Goal: Find specific page/section: Find specific page/section

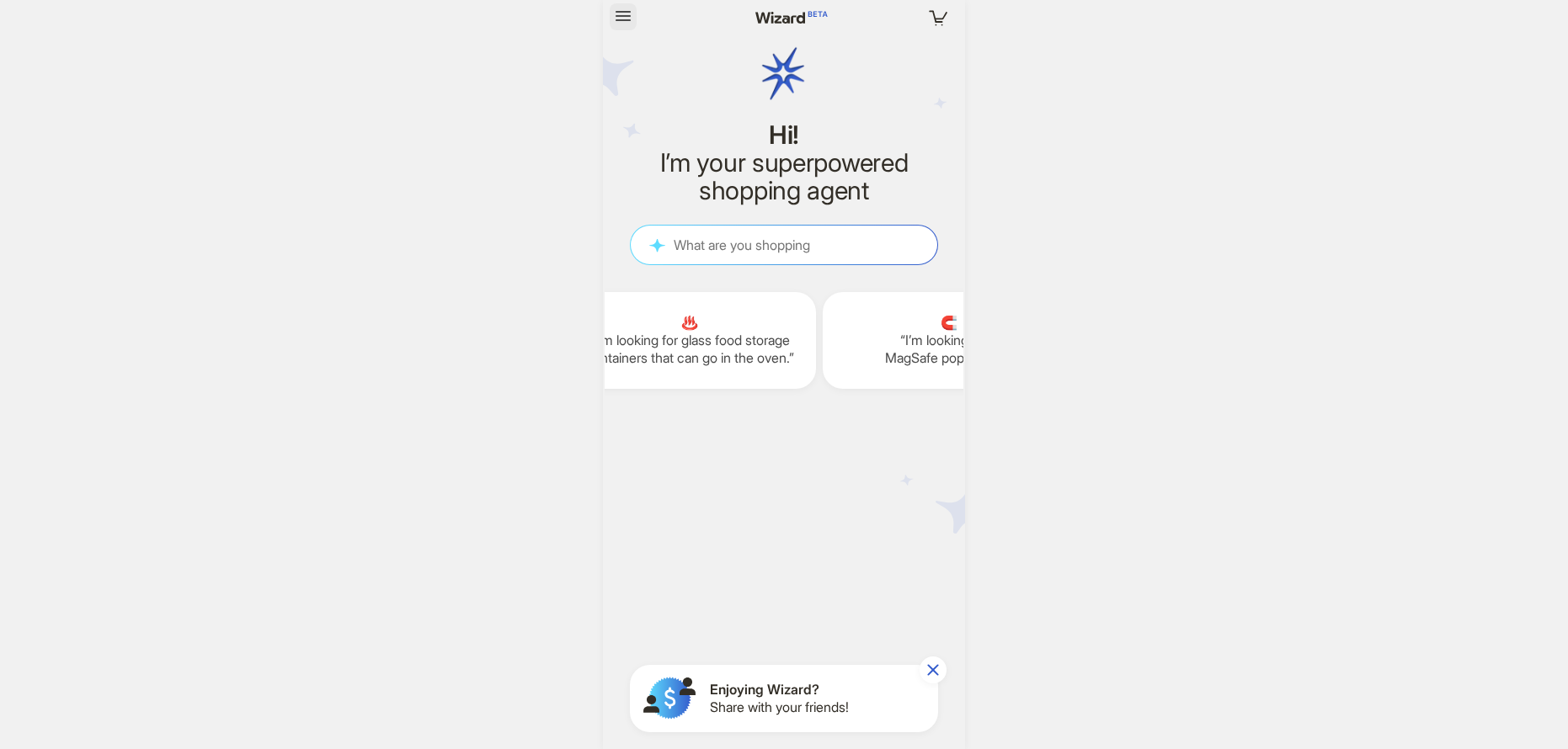
scroll to position [1327, 0]
click at [626, 19] on icon "button" at bounding box center [623, 15] width 15 height 10
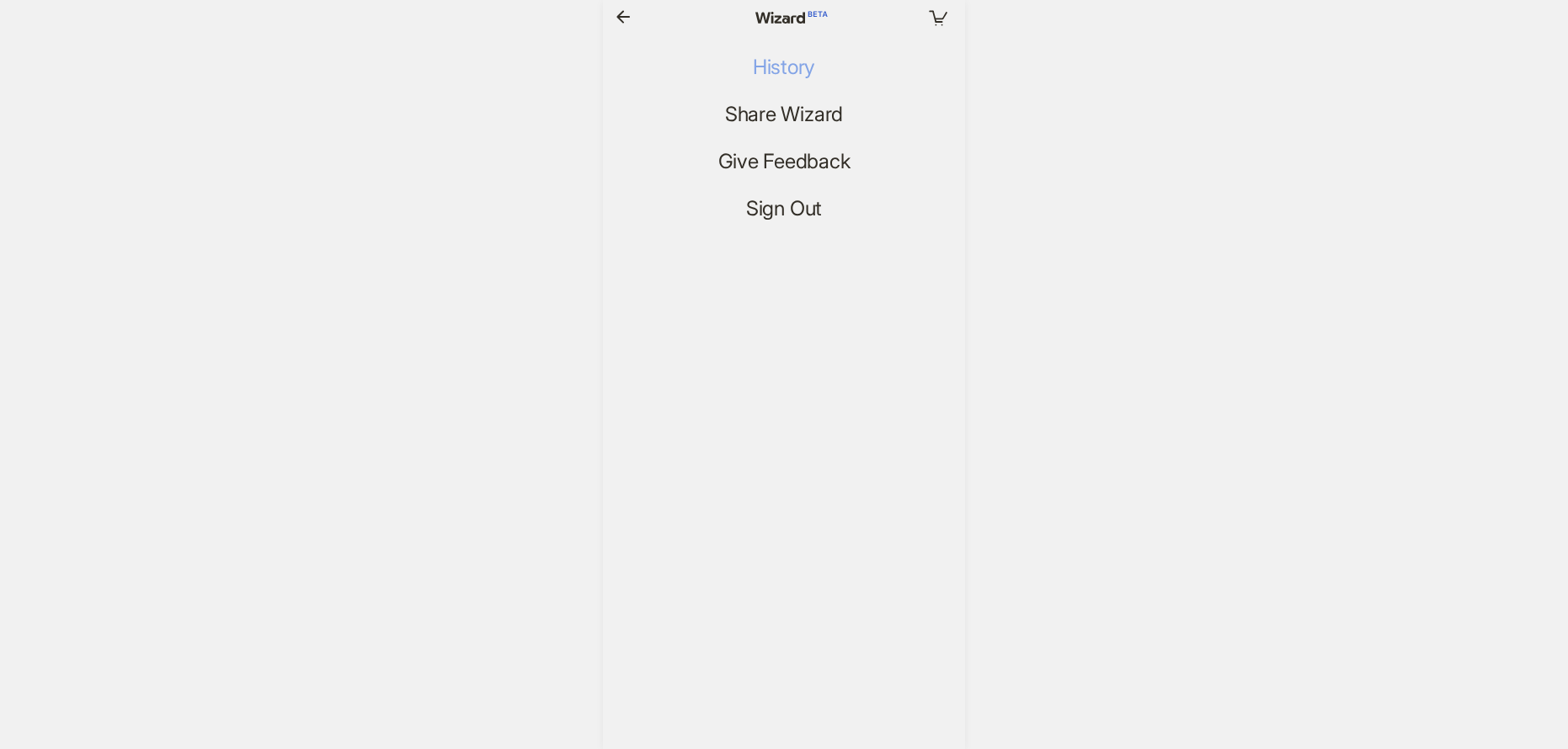
click at [770, 61] on span "History" at bounding box center [784, 67] width 63 height 25
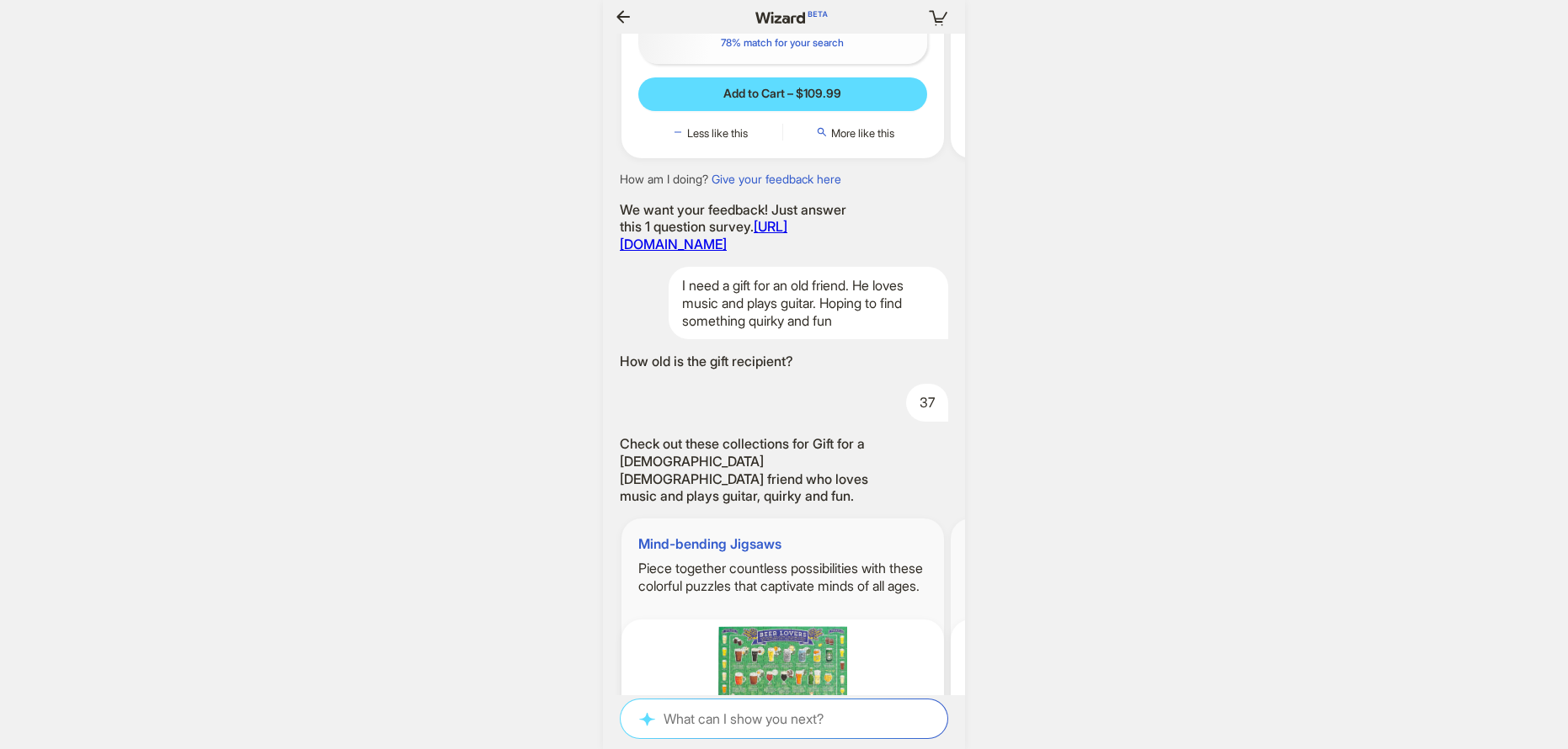
scroll to position [1327, 0]
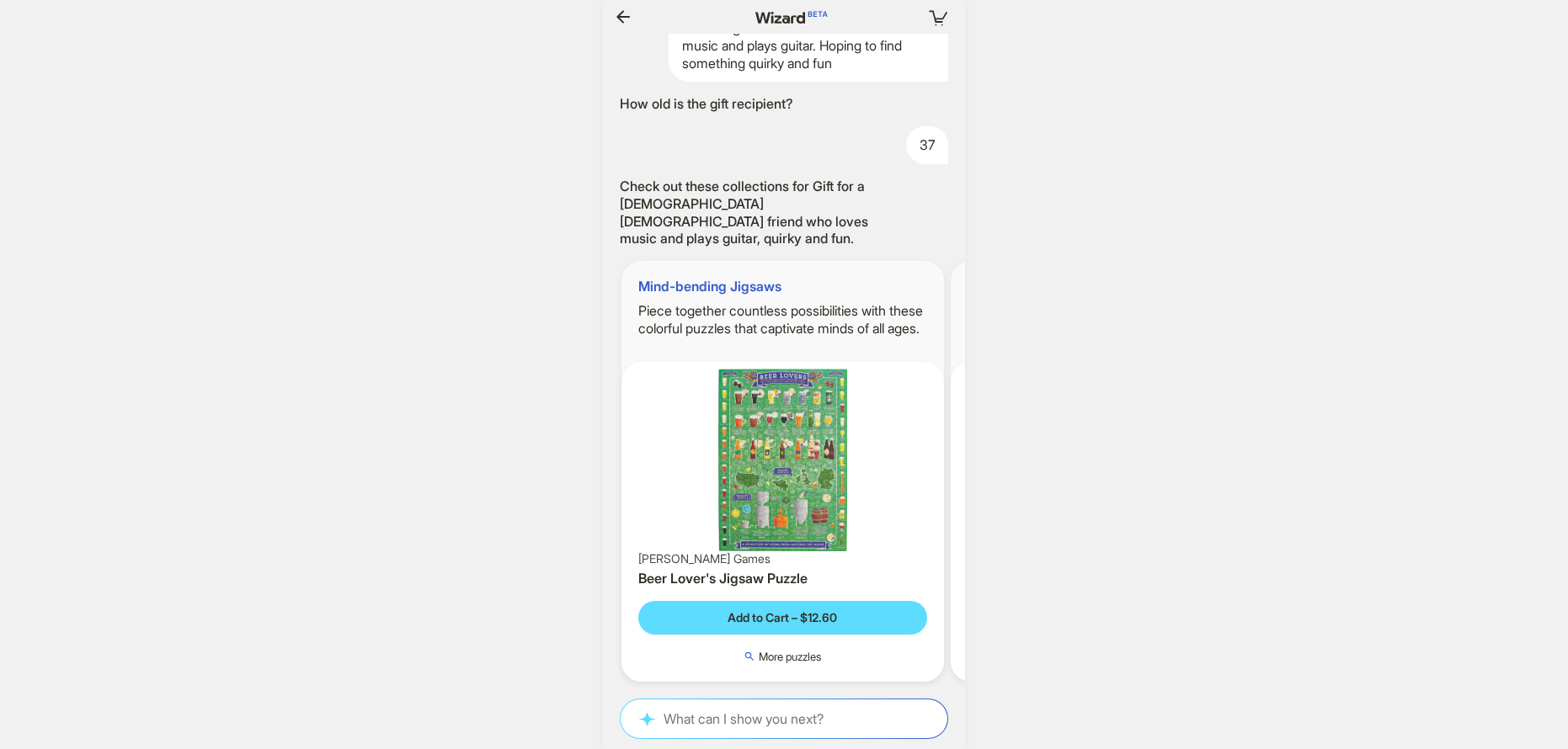
click at [618, 22] on icon "button" at bounding box center [623, 16] width 20 height 20
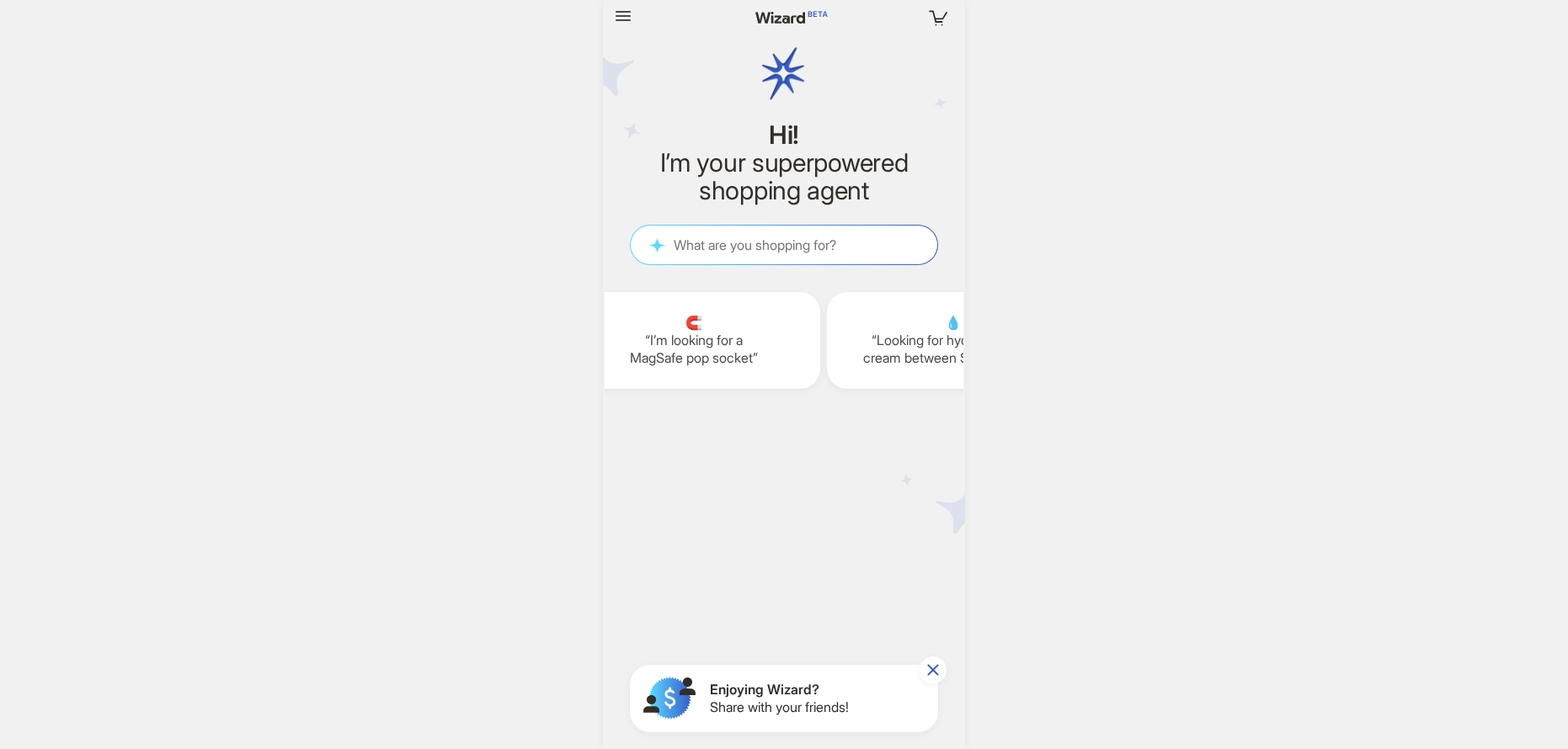
scroll to position [0, 2373]
click at [616, 19] on icon "button" at bounding box center [623, 15] width 15 height 10
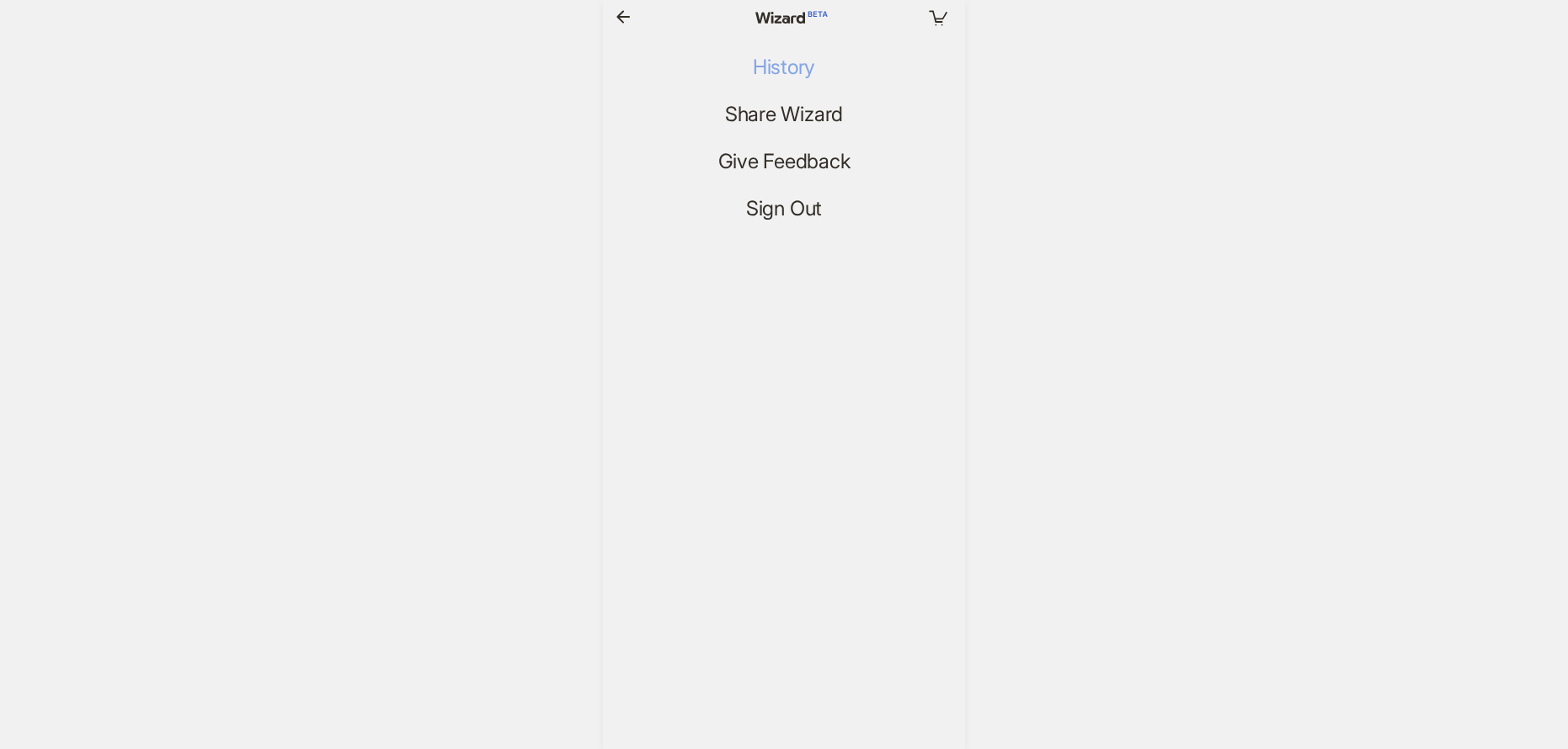
click at [775, 57] on span "History" at bounding box center [784, 67] width 63 height 25
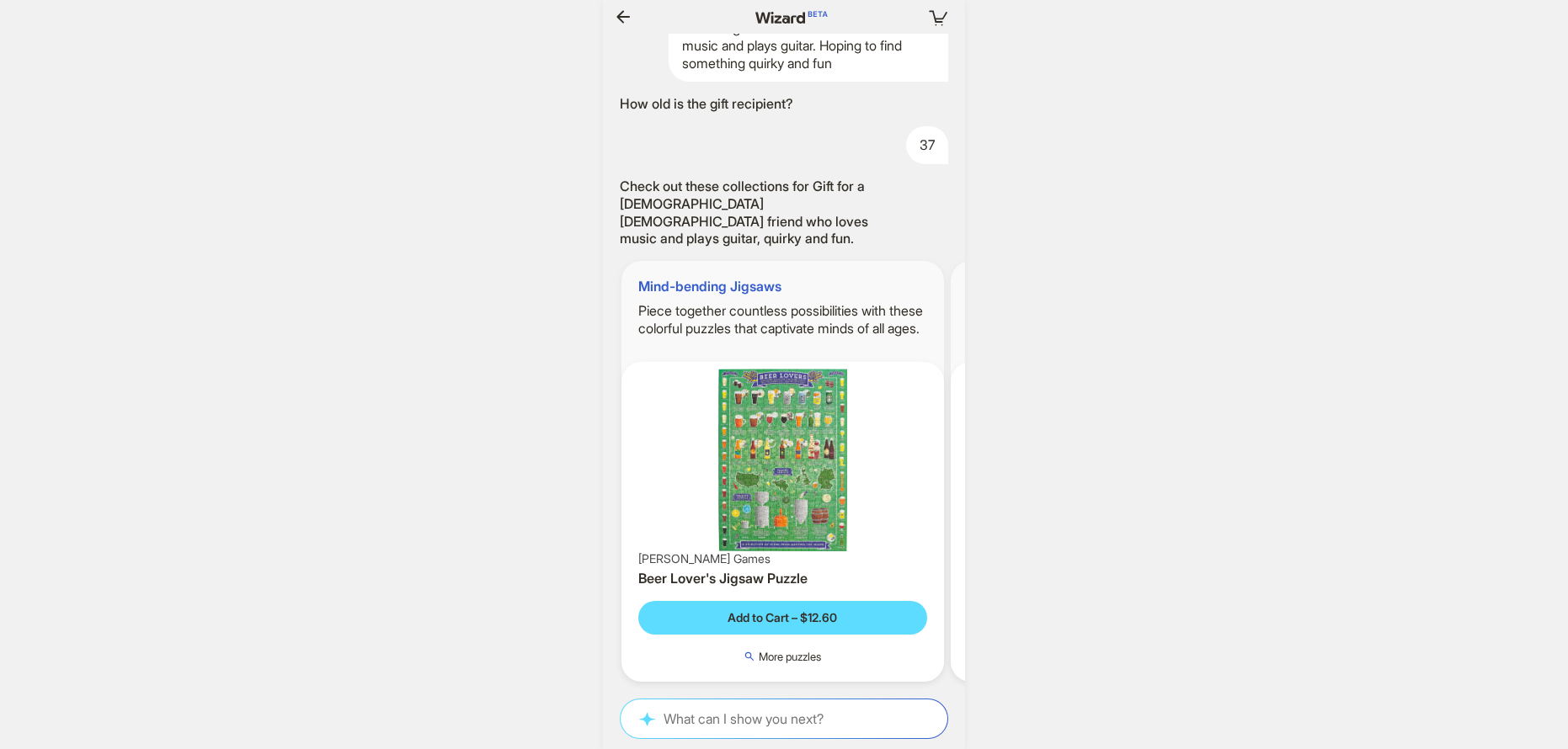
click at [627, 19] on icon "button" at bounding box center [623, 16] width 20 height 20
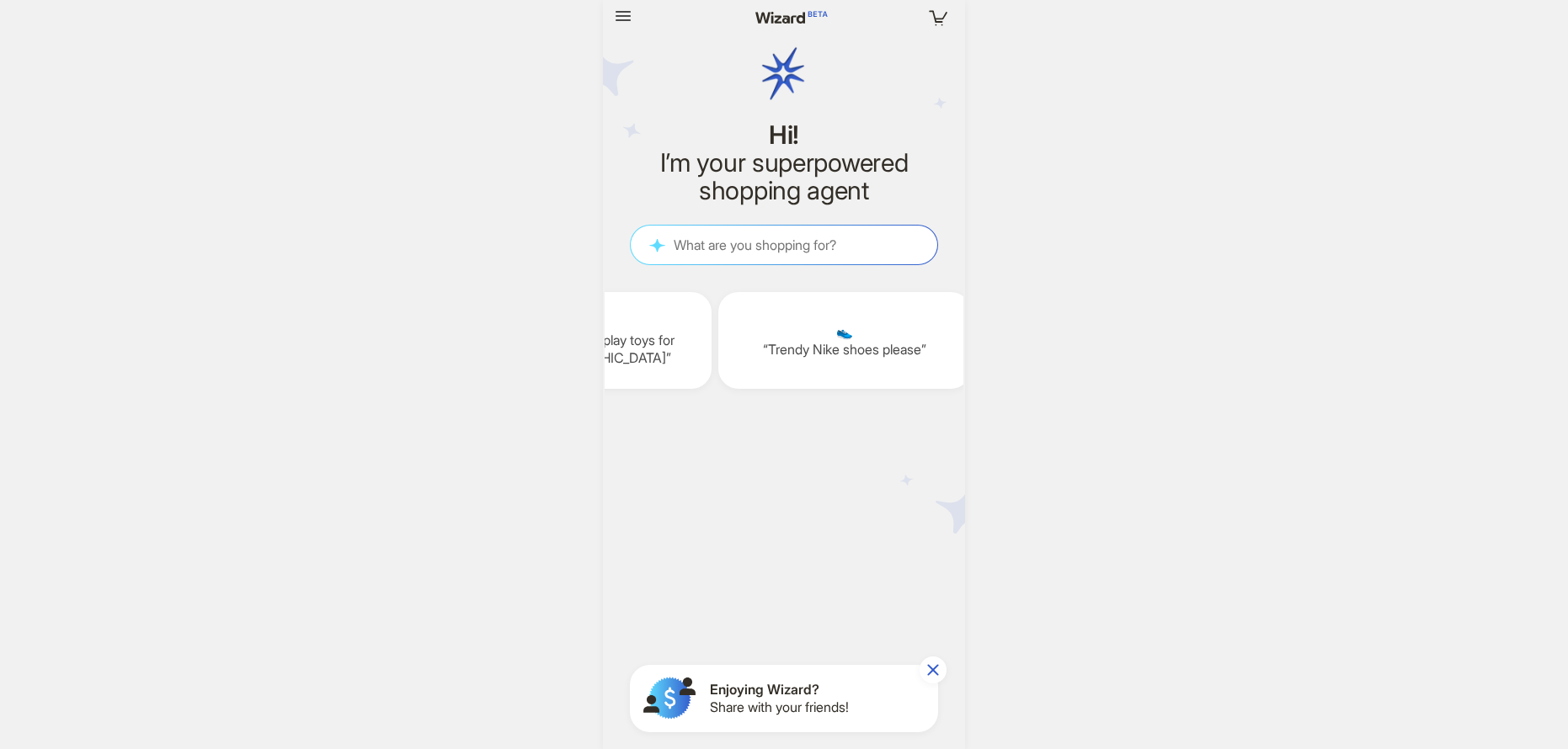
scroll to position [0, 2223]
